Goal: Task Accomplishment & Management: Use online tool/utility

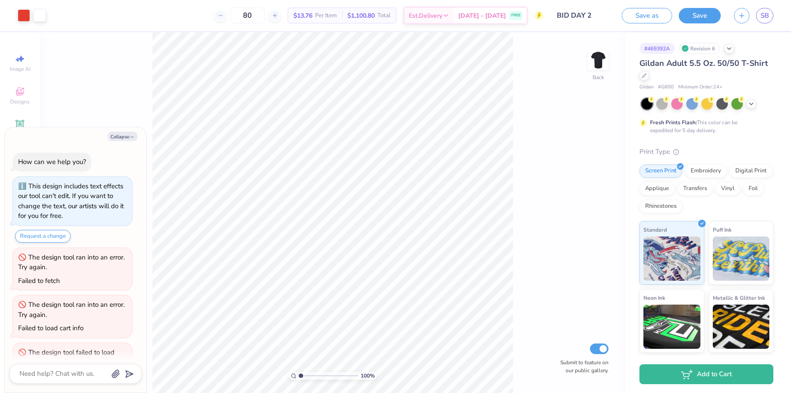
scroll to position [124, 0]
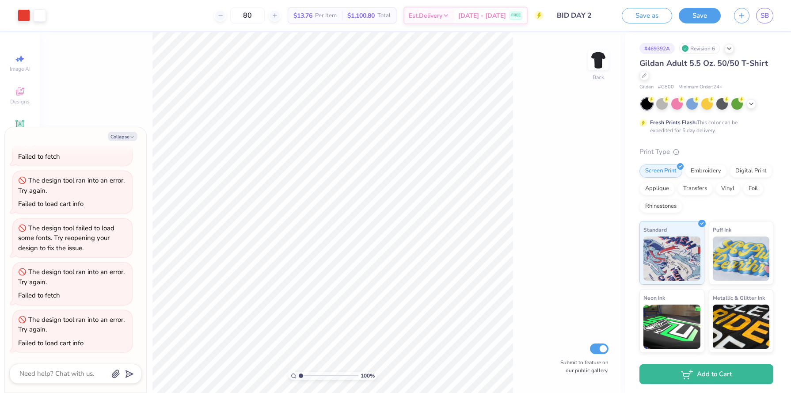
type textarea "x"
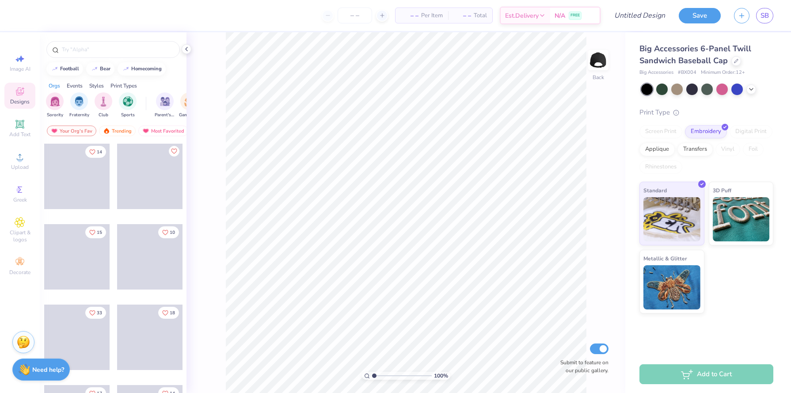
click at [755, 91] on div at bounding box center [707, 88] width 132 height 11
click at [751, 87] on icon at bounding box center [750, 88] width 7 height 7
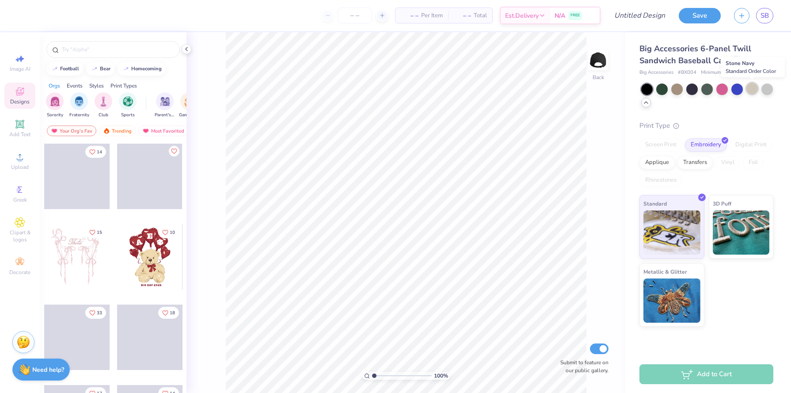
click at [757, 90] on div at bounding box center [751, 88] width 11 height 11
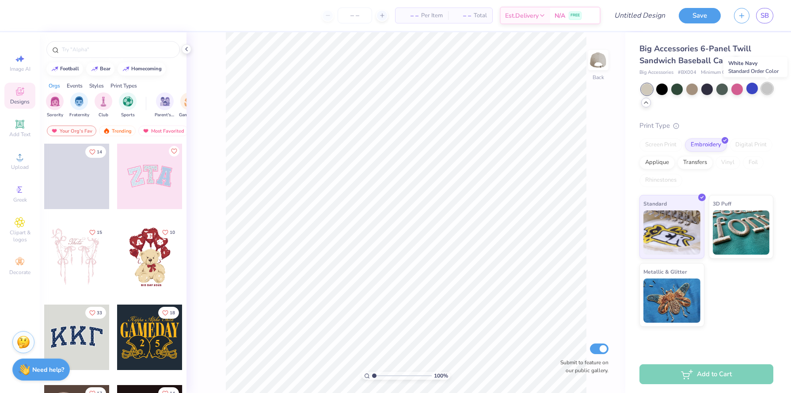
click at [765, 91] on div at bounding box center [766, 88] width 11 height 11
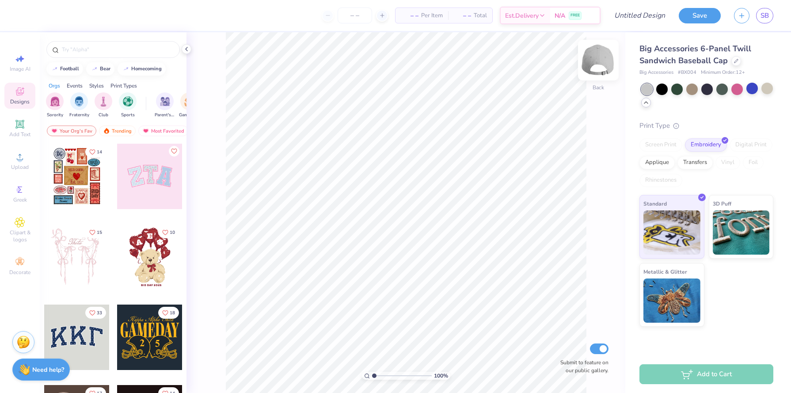
click at [604, 69] on img at bounding box center [597, 59] width 35 height 35
click at [600, 65] on img at bounding box center [597, 59] width 35 height 35
click at [129, 106] on div "filter for Sports" at bounding box center [128, 100] width 18 height 18
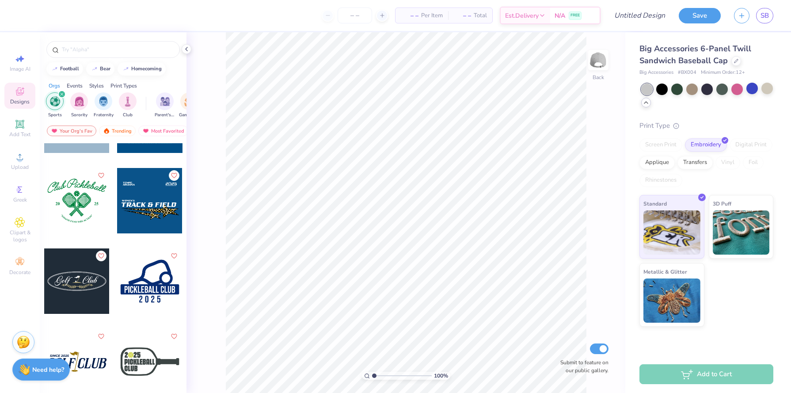
scroll to position [1342, 0]
click at [150, 213] on div at bounding box center [149, 200] width 65 height 65
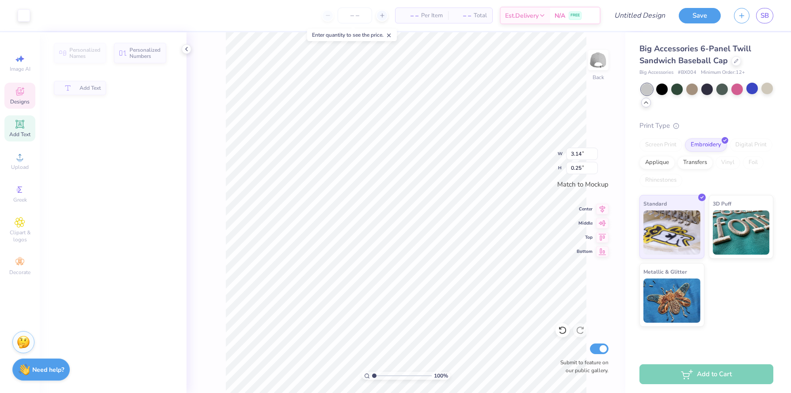
type input "3.14"
type input "0.25"
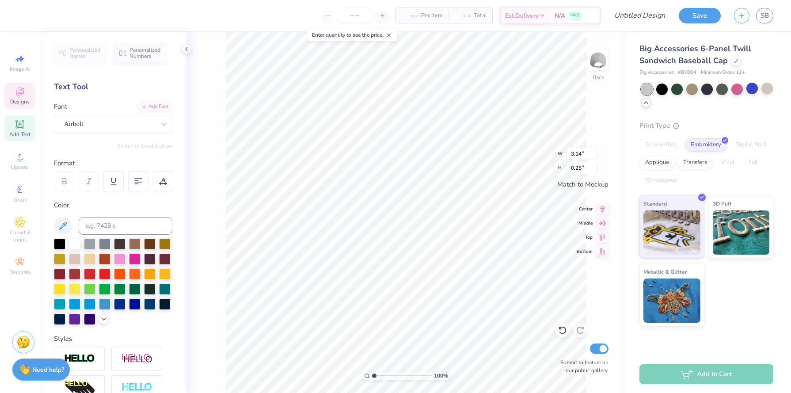
scroll to position [0, 0]
type textarea "Alpha Omega Epsilon"
type textarea "1983"
type input "0.67"
type input "0.17"
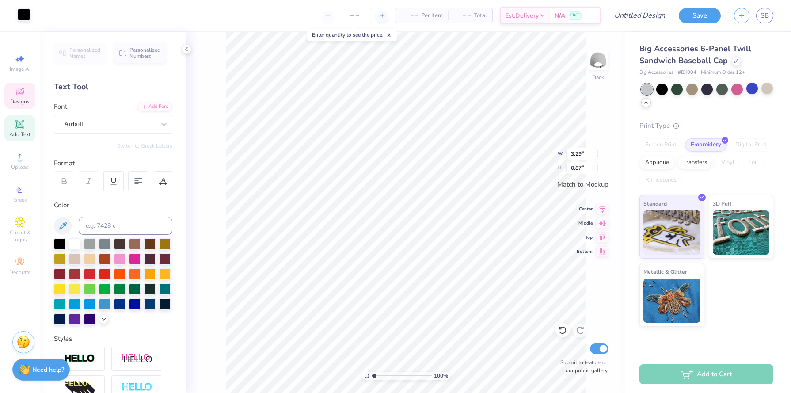
click at [20, 14] on div at bounding box center [24, 14] width 12 height 12
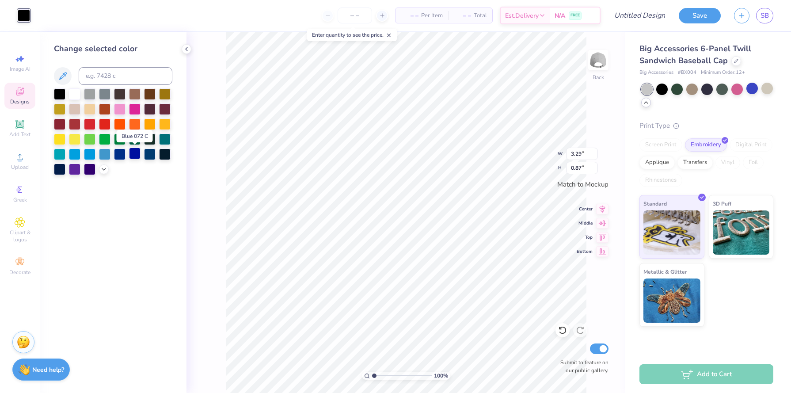
click at [132, 155] on div at bounding box center [134, 153] width 11 height 11
click at [199, 143] on div "100 % Back W 3.29 3.29 " H 0.87 0.87 " Match to Mockup Center Middle Top Bottom…" at bounding box center [405, 212] width 439 height 360
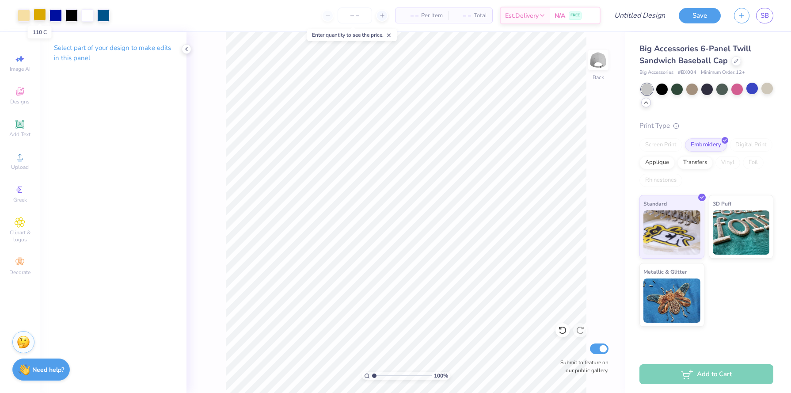
click at [43, 15] on div at bounding box center [40, 14] width 12 height 12
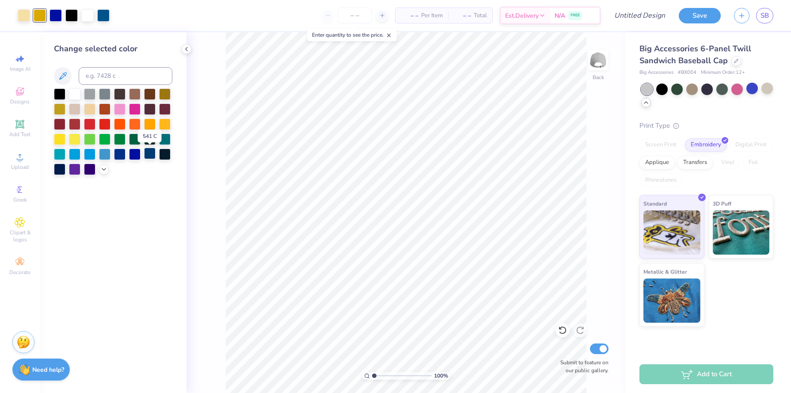
click at [147, 152] on div at bounding box center [149, 153] width 11 height 11
click at [22, 13] on div at bounding box center [24, 14] width 12 height 12
click at [148, 151] on div at bounding box center [149, 153] width 11 height 11
click at [87, 15] on div at bounding box center [87, 14] width 12 height 12
click at [147, 152] on div at bounding box center [149, 153] width 11 height 11
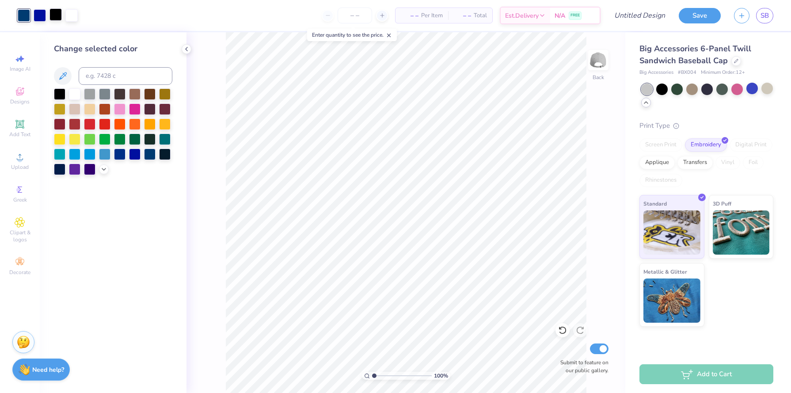
click at [56, 15] on div at bounding box center [55, 14] width 12 height 12
click at [141, 151] on div at bounding box center [113, 131] width 118 height 87
click at [144, 152] on div at bounding box center [149, 153] width 11 height 11
click at [40, 17] on div at bounding box center [40, 14] width 12 height 12
click at [149, 151] on div at bounding box center [149, 153] width 11 height 11
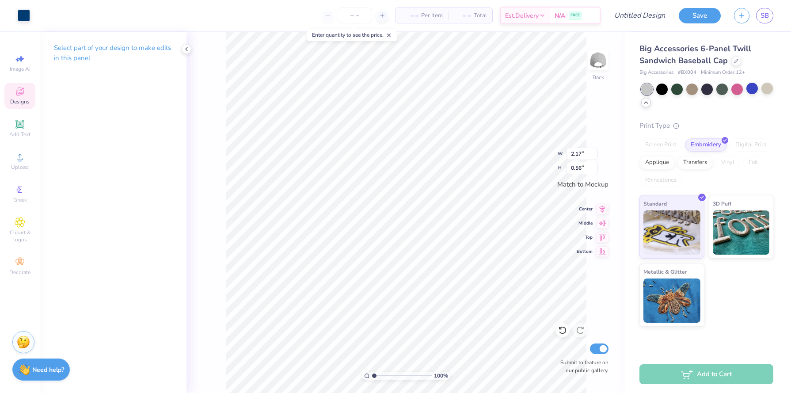
type input "0.57"
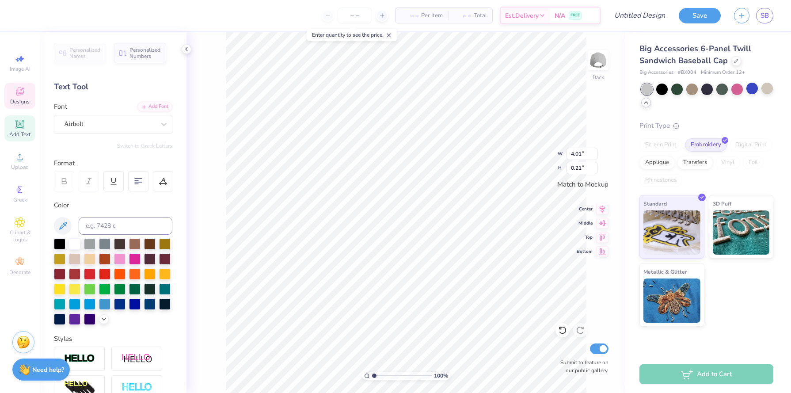
type input "4.01"
type input "0.21"
type input "0.67"
type input "0.17"
click at [44, 19] on div at bounding box center [40, 14] width 12 height 12
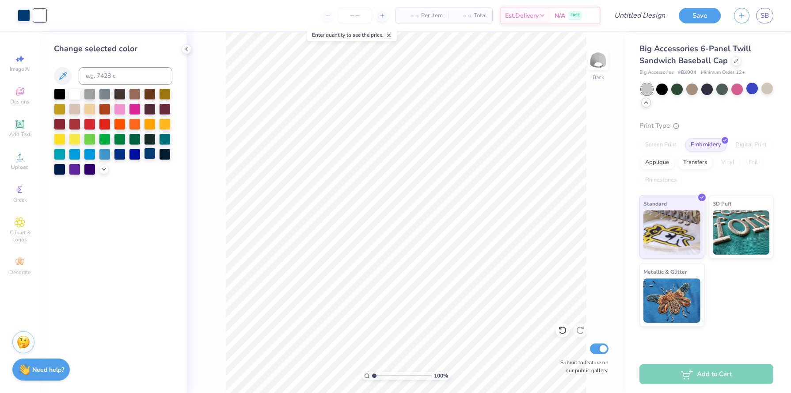
click at [152, 157] on div at bounding box center [149, 153] width 11 height 11
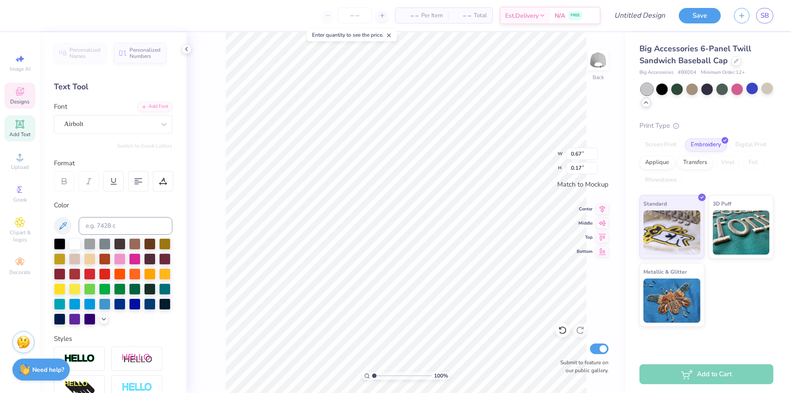
type input "3.37"
type input "0.87"
type input "4.12"
type input "1.06"
click at [565, 330] on icon at bounding box center [562, 330] width 9 height 9
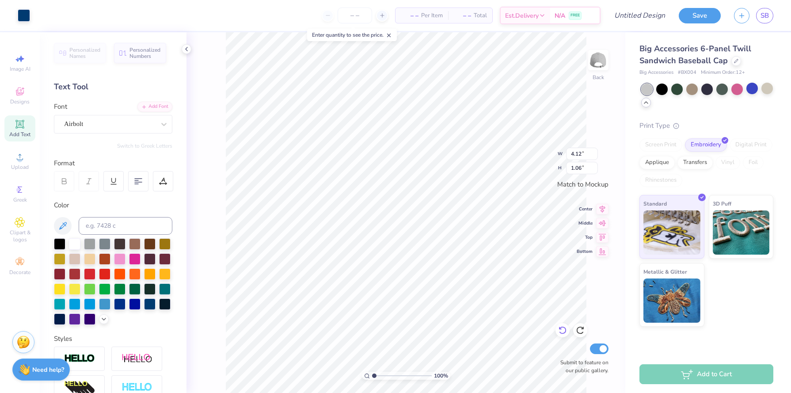
type input "3.37"
type input "0.87"
type input "2.17"
type input "0.57"
type input "3.37"
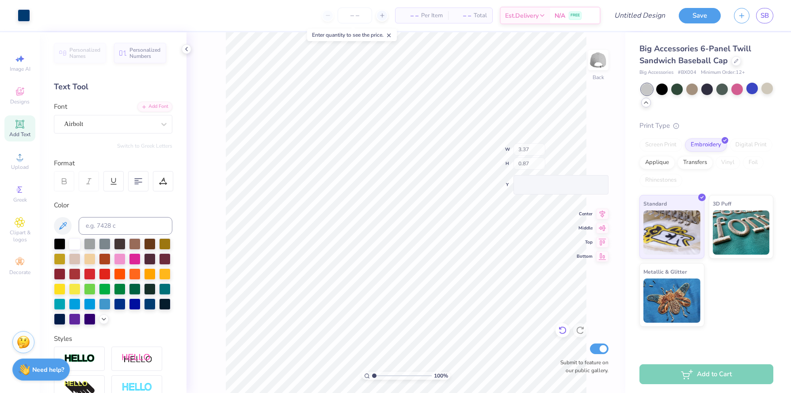
type input "2.17"
type input "0.57"
type input "3.36"
type input "0.87"
type input "2.17"
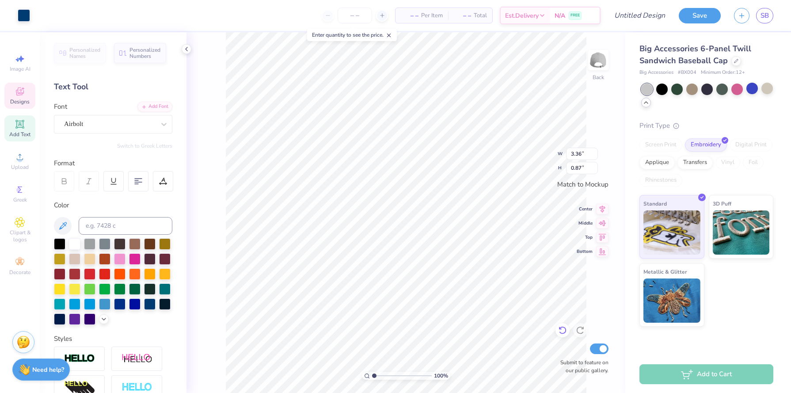
type input "0.57"
type input "3.36"
type input "0.87"
type input "3.37"
type input "0.94"
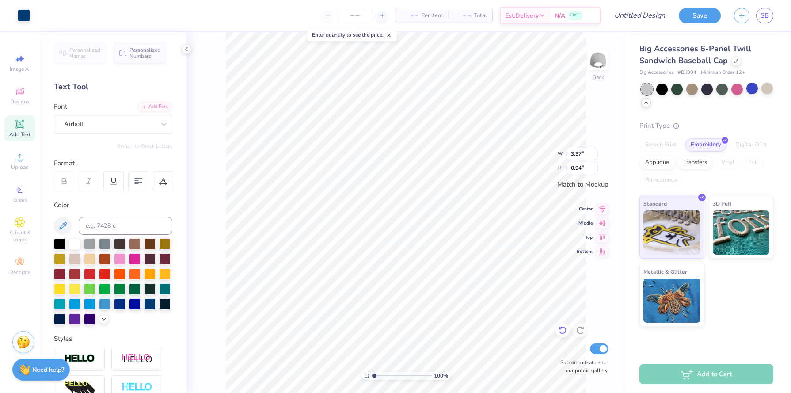
type input "3.36"
type input "0.87"
type input "2.17"
type input "0.57"
type input "4.01"
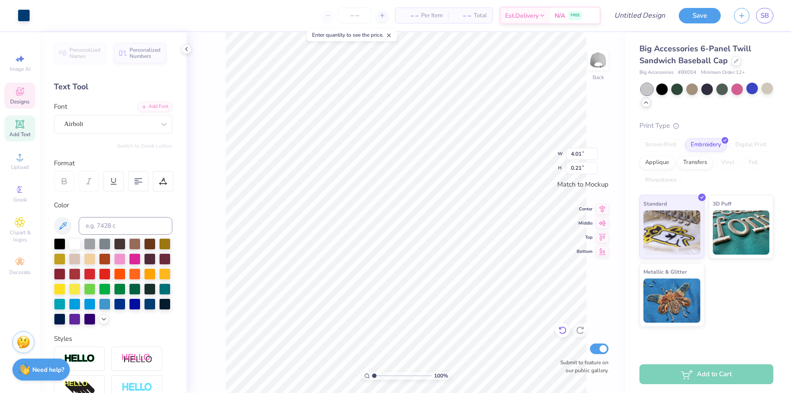
type input "0.21"
type input "3.37"
type input "0.94"
click at [15, 94] on icon at bounding box center [20, 91] width 11 height 11
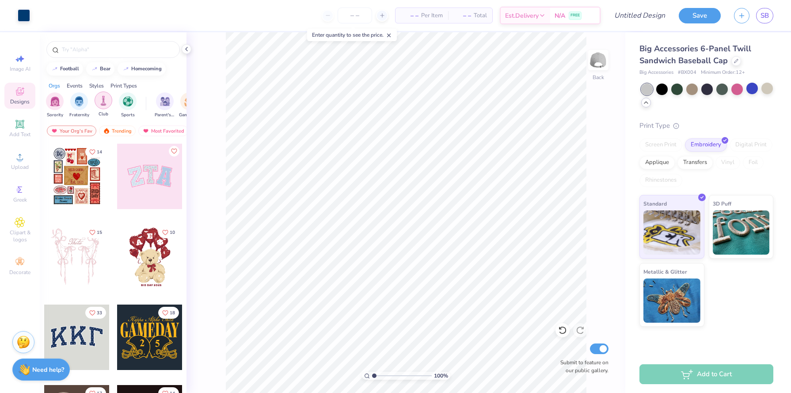
click at [129, 99] on img "filter for Sports" at bounding box center [128, 101] width 10 height 10
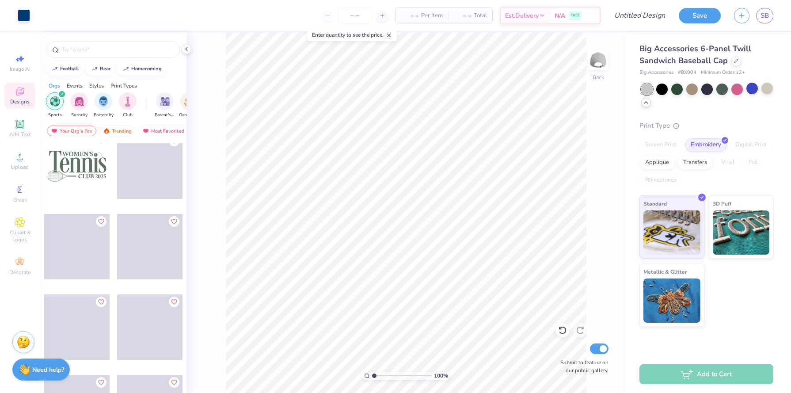
scroll to position [1967, 0]
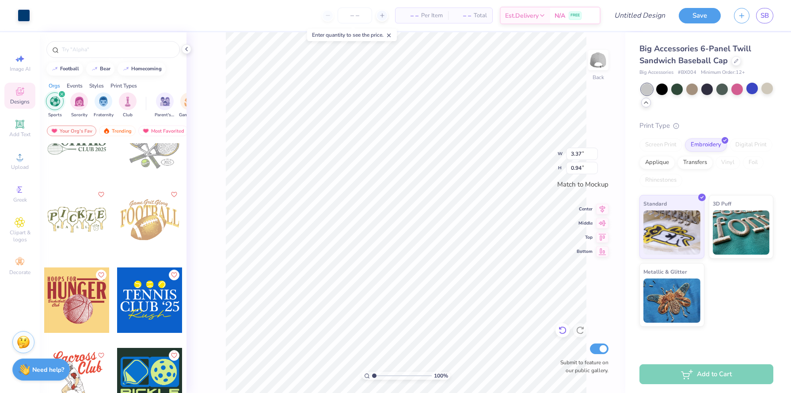
click at [562, 330] on icon at bounding box center [562, 330] width 9 height 9
type input "4.48"
type input "1.69"
click at [341, 18] on input "number" at bounding box center [354, 16] width 34 height 16
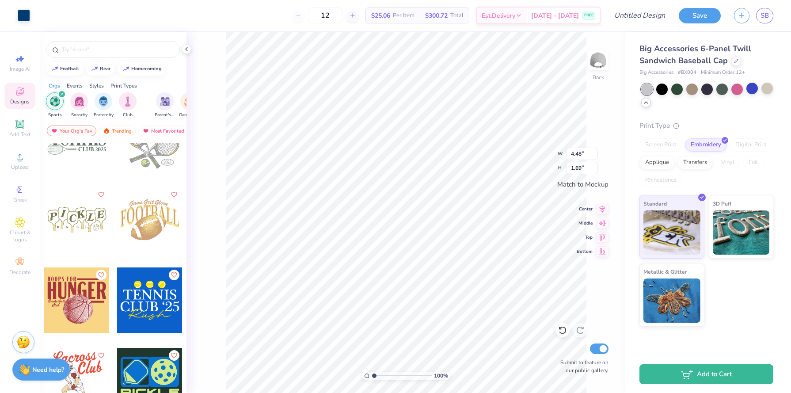
type input "12"
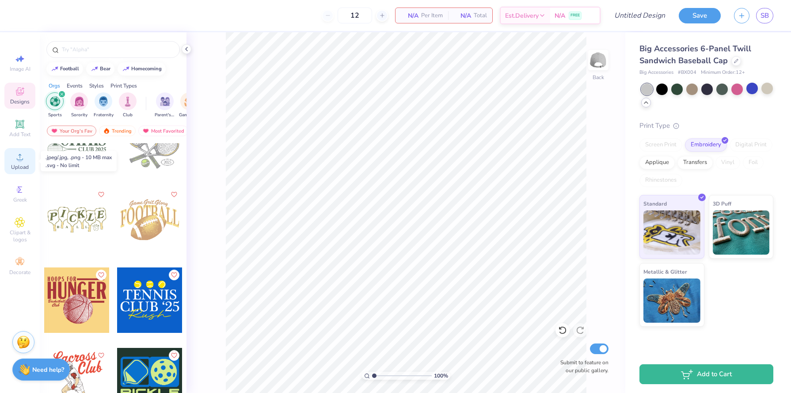
click at [17, 165] on span "Upload" at bounding box center [20, 166] width 18 height 7
click at [15, 134] on span "Add Text" at bounding box center [19, 134] width 21 height 7
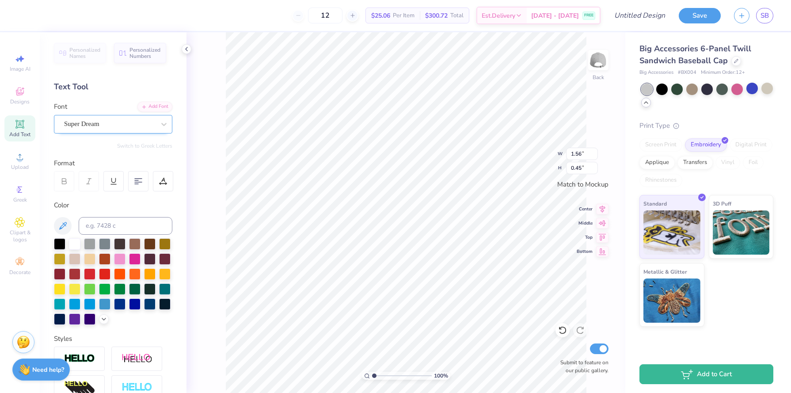
click at [124, 122] on div "Super Dream" at bounding box center [109, 124] width 93 height 14
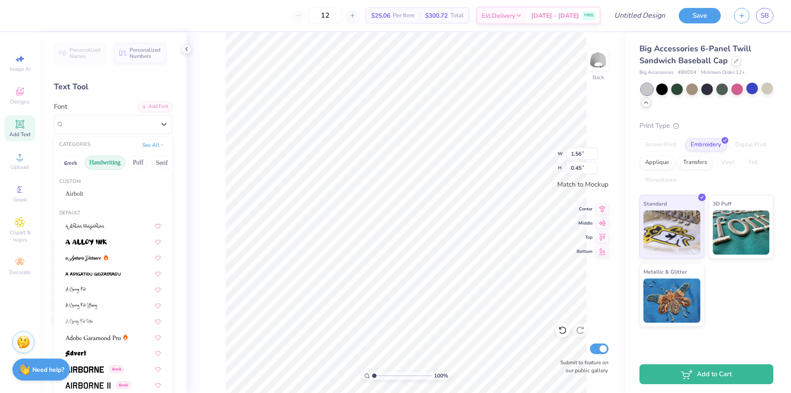
click at [110, 163] on button "Handwriting" at bounding box center [104, 162] width 41 height 14
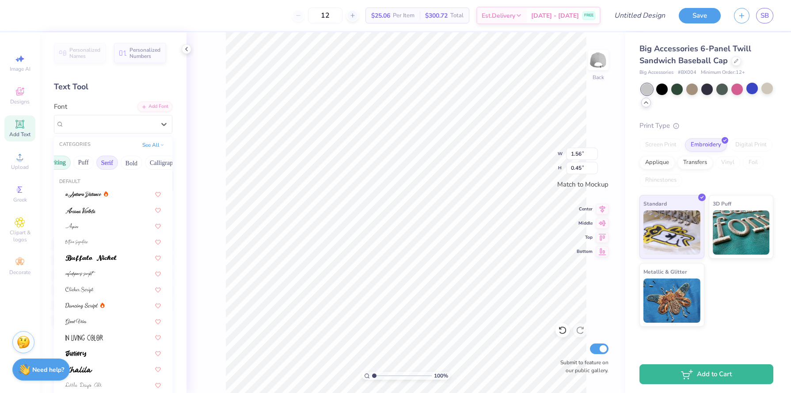
scroll to position [0, 57]
click at [131, 162] on button "Bold" at bounding box center [129, 162] width 22 height 14
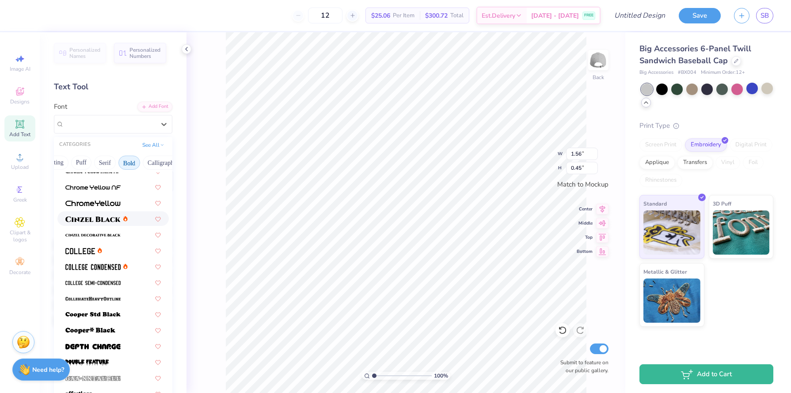
scroll to position [28, 0]
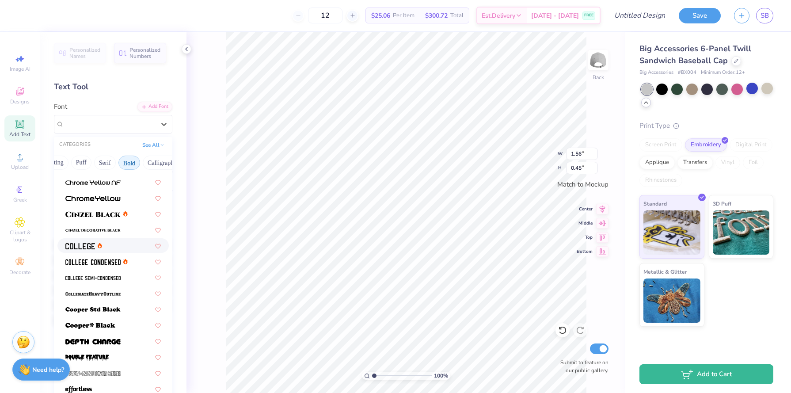
click at [121, 244] on div at bounding box center [112, 245] width 95 height 9
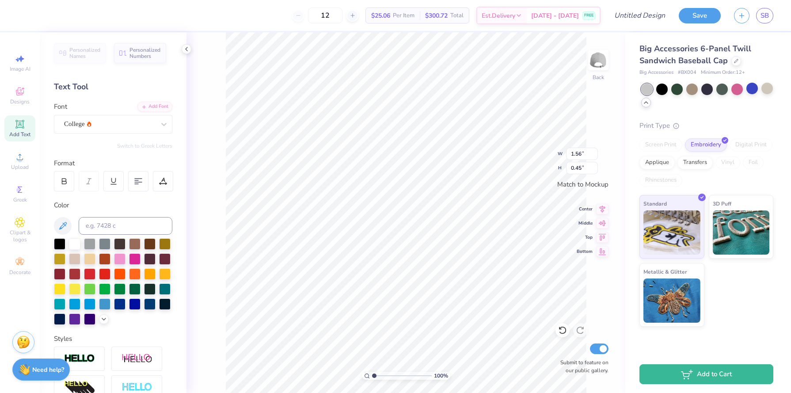
type input "1.42"
type input "0.44"
paste textarea
type textarea "A"
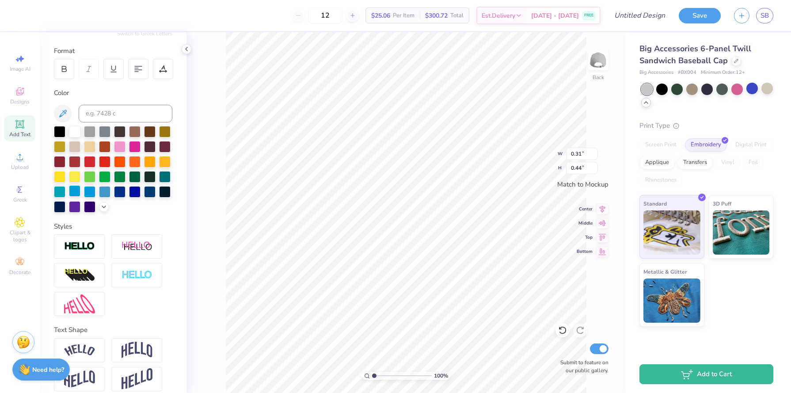
scroll to position [113, 0]
type textarea "A E"
click at [87, 247] on img at bounding box center [79, 246] width 31 height 10
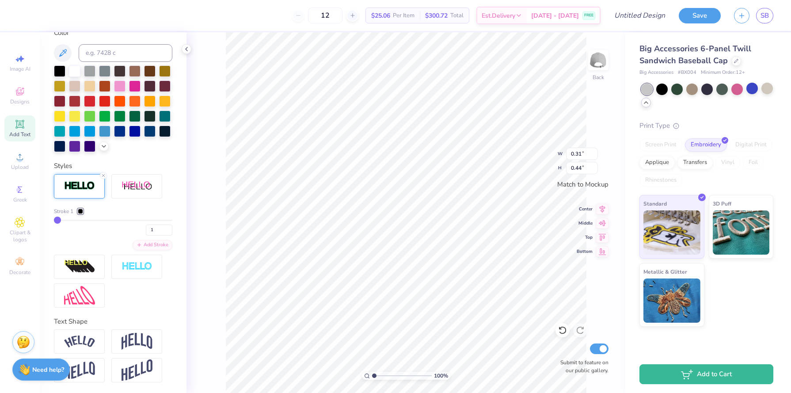
scroll to position [206, 0]
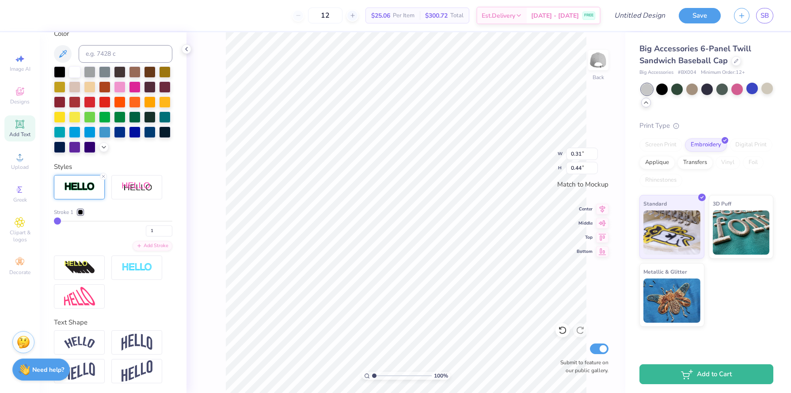
type input "3"
type input "4"
type input "5"
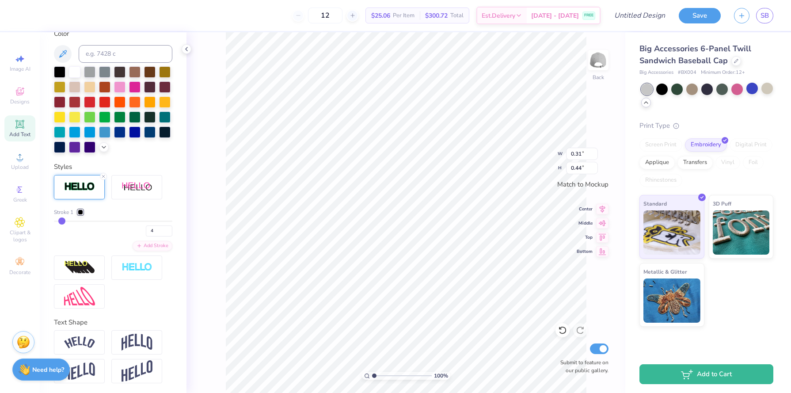
type input "5"
type input "6"
type input "7"
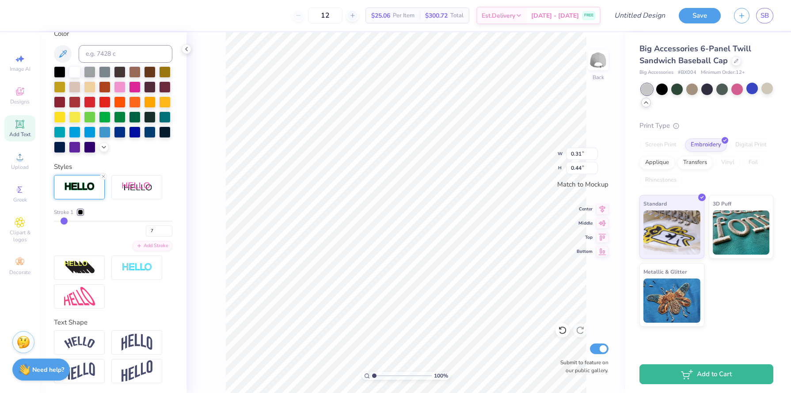
type input "8"
type input "9"
type input "10"
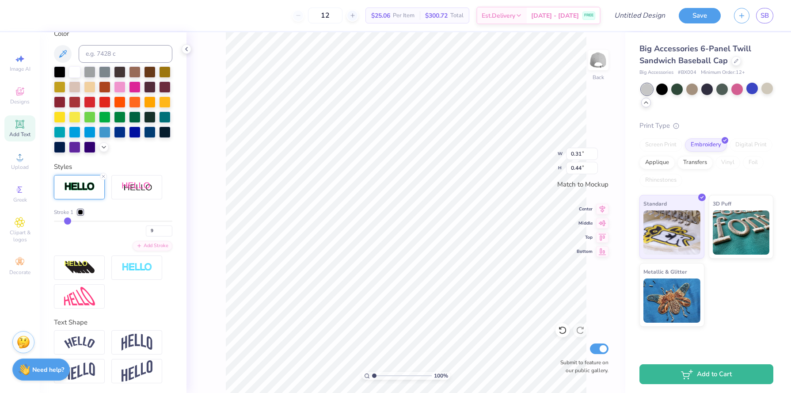
type input "10"
type input "11"
type input "12"
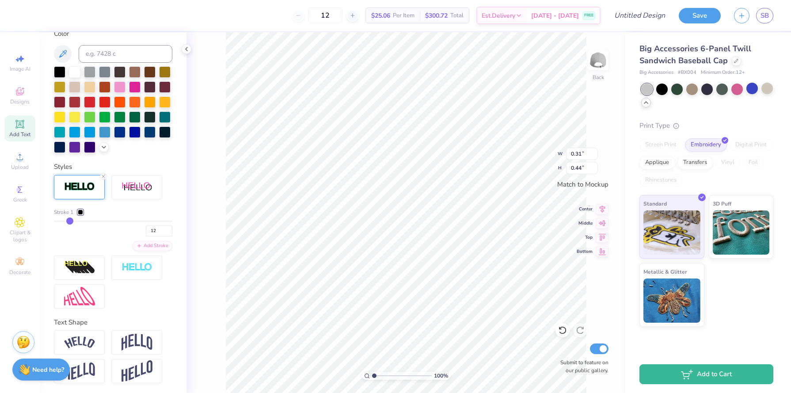
type input "13"
type input "14"
type input "15"
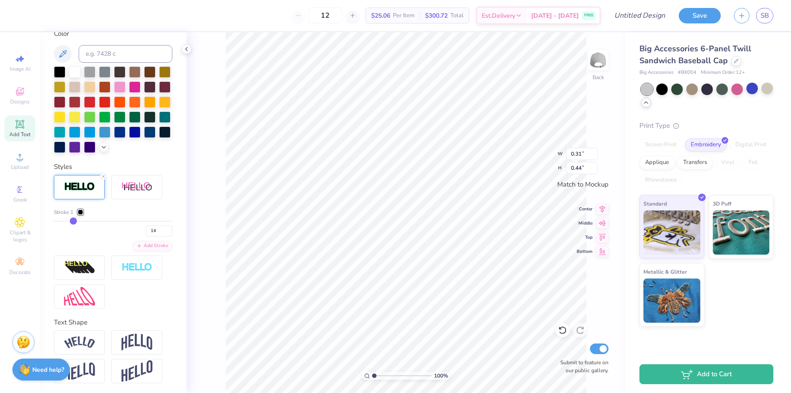
type input "15"
type input "16"
type input "15"
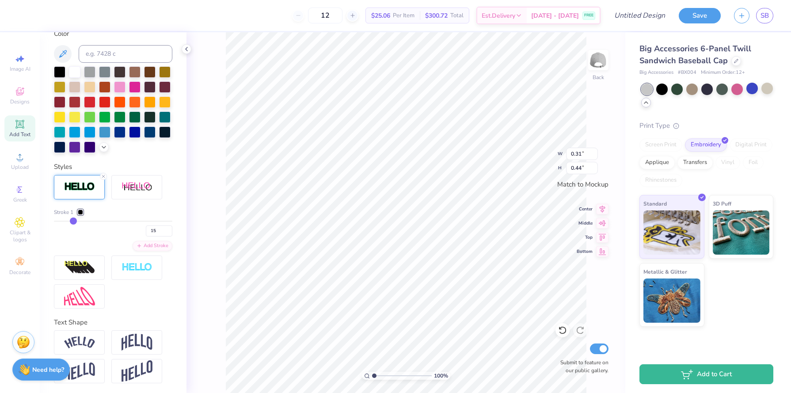
type input "14"
type input "13"
type input "12"
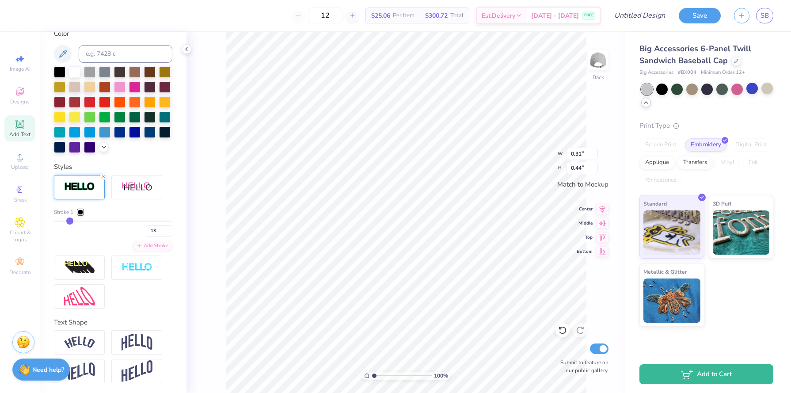
type input "12"
type input "11"
type input "10"
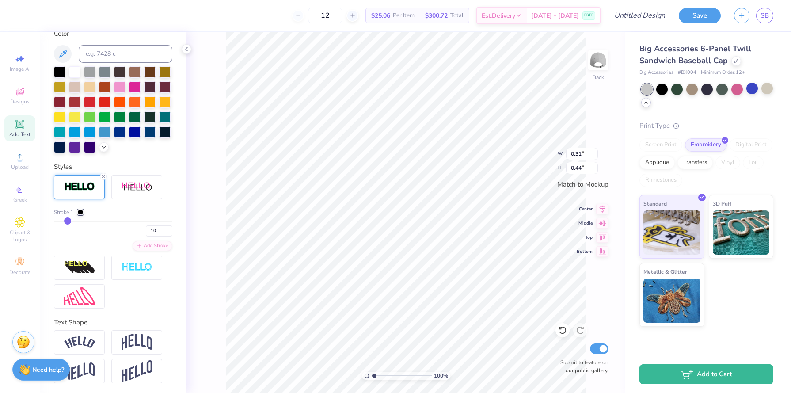
drag, startPoint x: 59, startPoint y: 220, endPoint x: 67, endPoint y: 219, distance: 8.1
type input "10"
click at [67, 220] on input "range" at bounding box center [113, 220] width 118 height 1
type input "9"
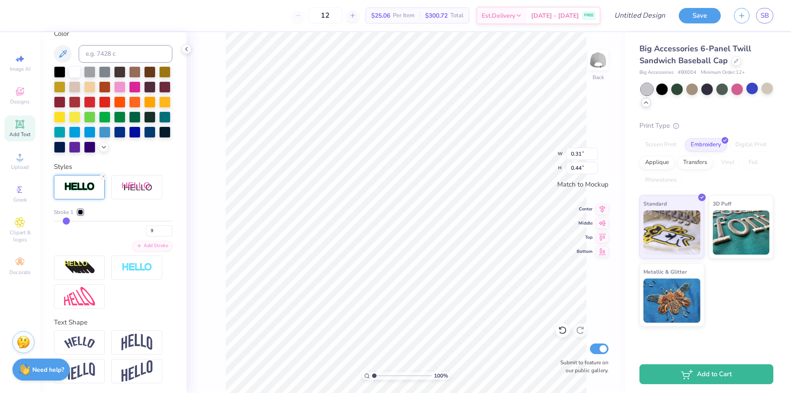
type input "8"
type input "7"
type input "4"
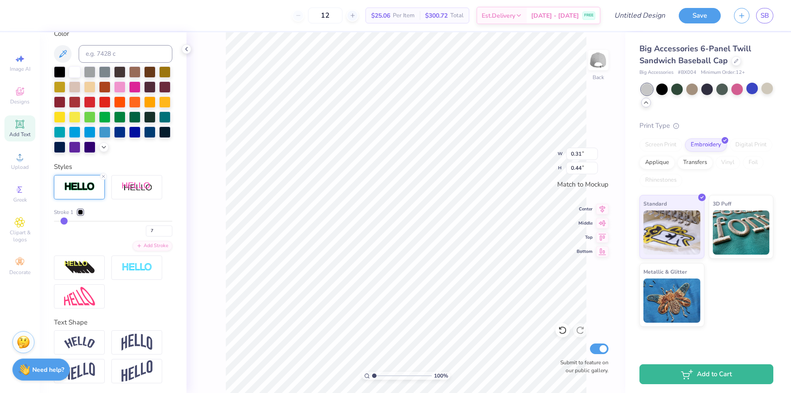
type input "4"
type input "3"
type input "2"
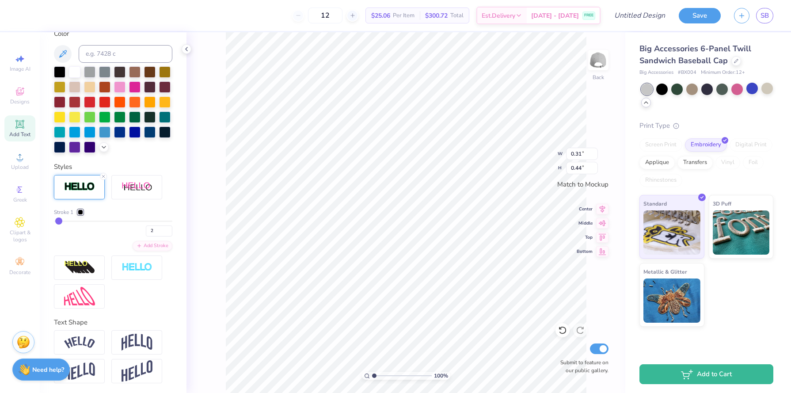
type input "3"
drag, startPoint x: 67, startPoint y: 219, endPoint x: 60, endPoint y: 219, distance: 7.5
type input "3"
click at [60, 220] on input "range" at bounding box center [113, 220] width 118 height 1
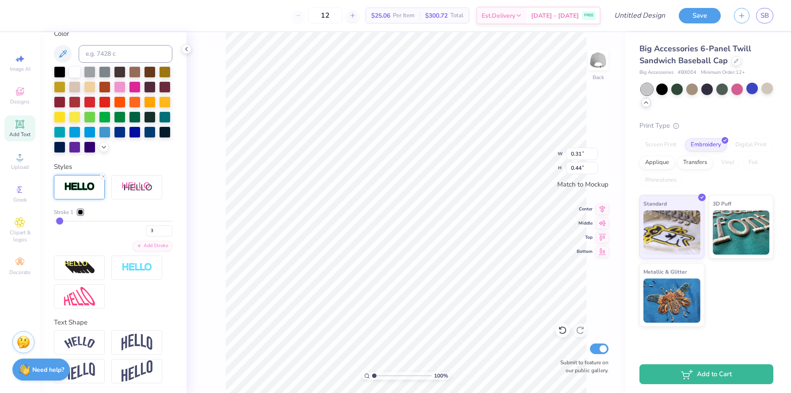
type input "2"
type input "1"
type input "2"
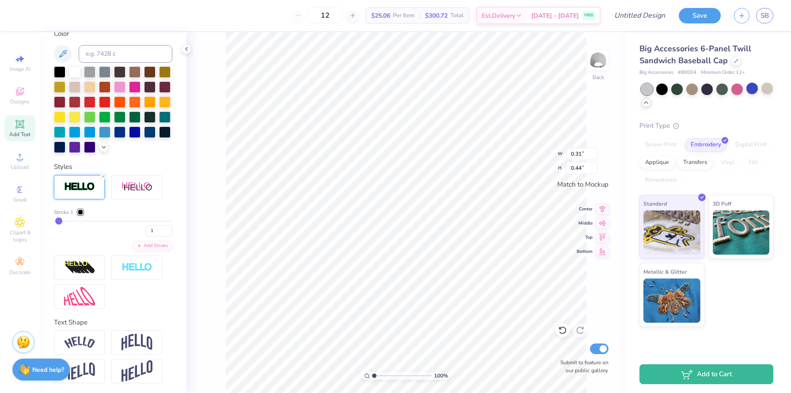
type input "2"
click at [58, 220] on input "range" at bounding box center [113, 220] width 118 height 1
type input "2.52"
type input "1.24"
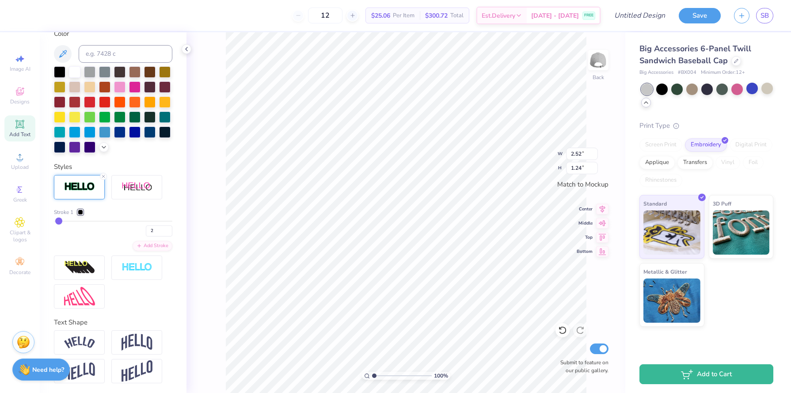
type textarea "A E"
click at [38, 13] on div at bounding box center [40, 14] width 12 height 12
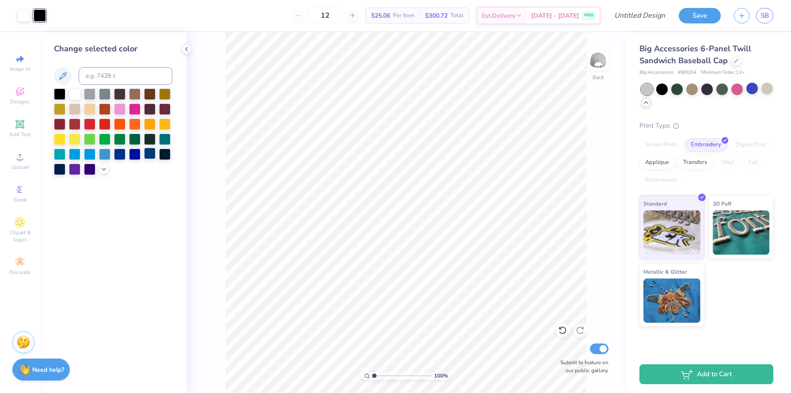
click at [153, 155] on div at bounding box center [149, 153] width 11 height 11
click at [27, 340] on img at bounding box center [23, 340] width 13 height 13
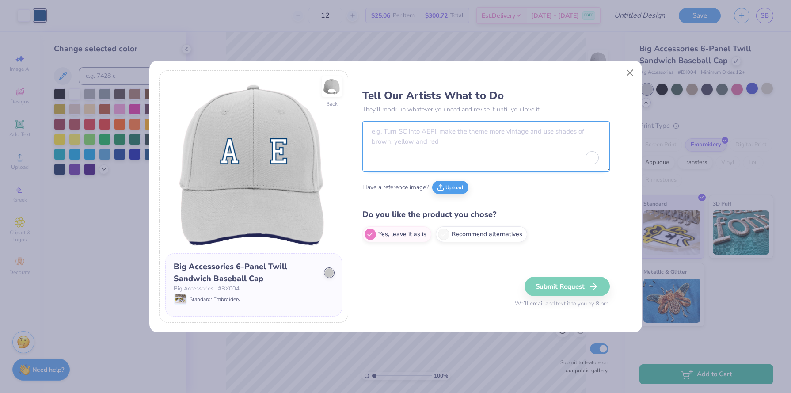
click at [427, 125] on textarea "To enrich screen reader interactions, please activate Accessibility in Grammarl…" at bounding box center [485, 146] width 247 height 50
type textarea "A"
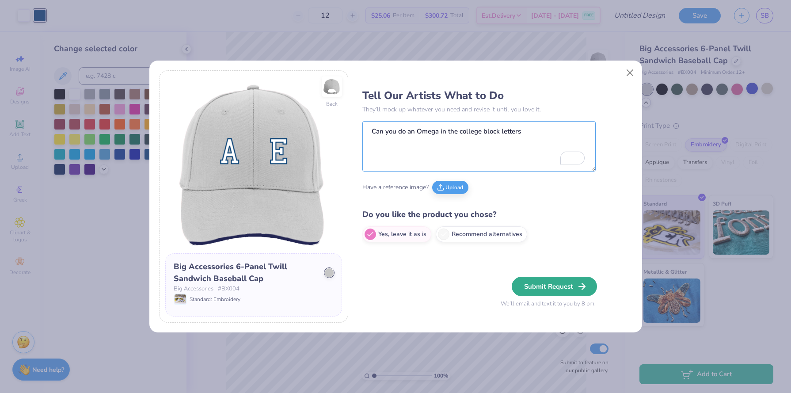
type textarea "Can you do an Omega in the college block letters"
click at [521, 285] on button "Submit Request" at bounding box center [554, 286] width 85 height 19
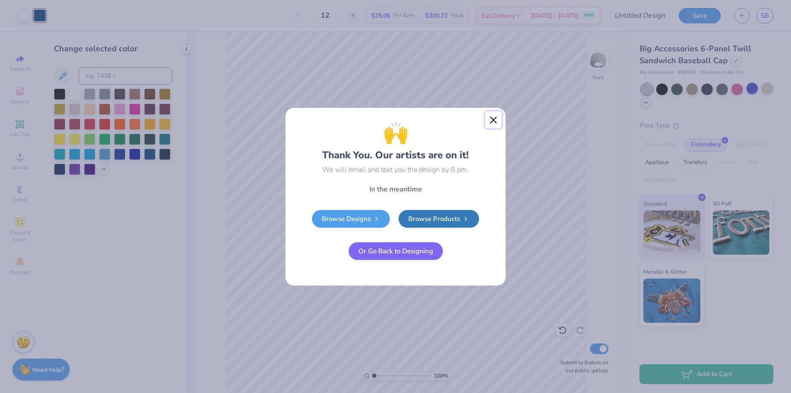
click at [492, 120] on button "Close" at bounding box center [493, 119] width 17 height 17
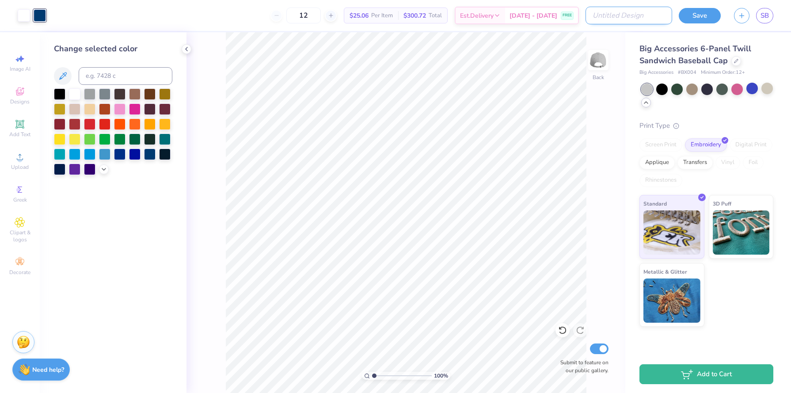
click at [663, 15] on input "Design Title" at bounding box center [628, 16] width 87 height 18
type input "HAT"
click at [703, 16] on button "Save" at bounding box center [700, 14] width 42 height 15
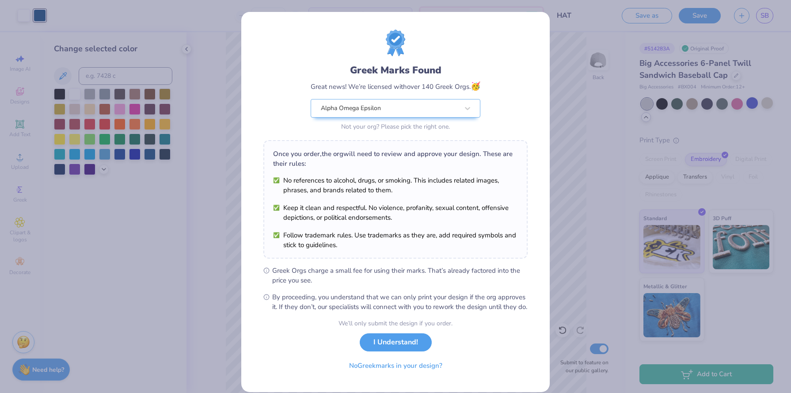
click at [405, 346] on button "I Understand!" at bounding box center [396, 342] width 72 height 18
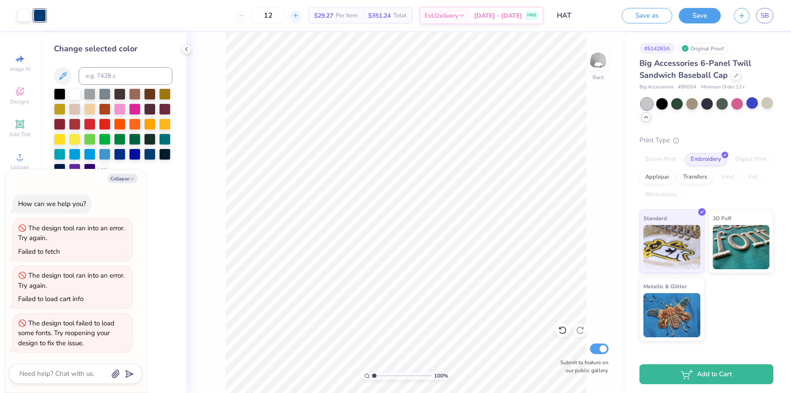
type textarea "x"
